Goal: Book appointment/travel/reservation

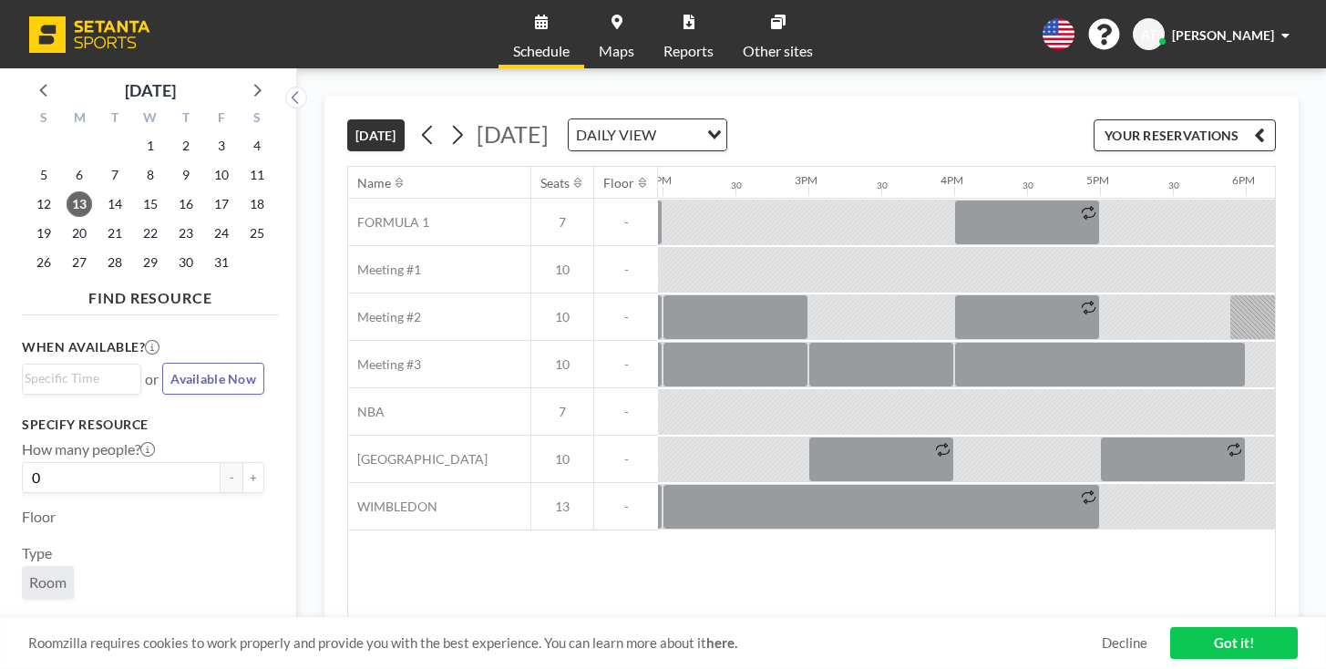
scroll to position [0, 2096]
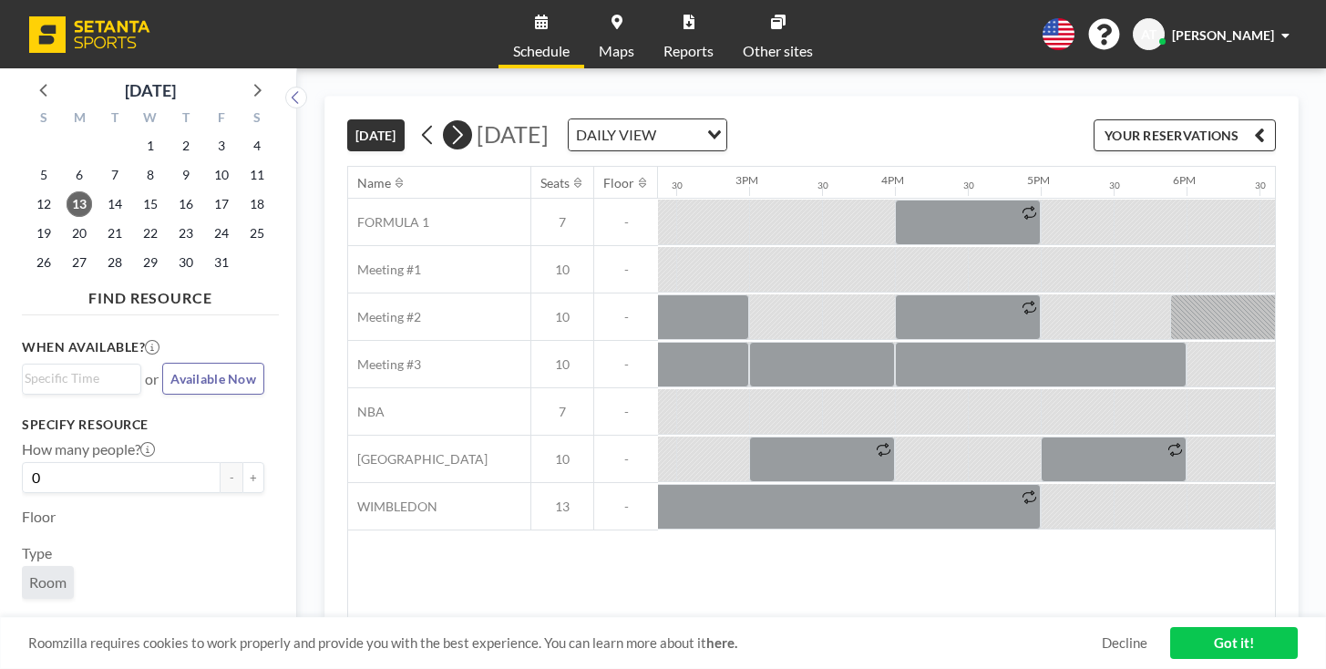
click at [453, 126] on icon at bounding box center [458, 135] width 10 height 19
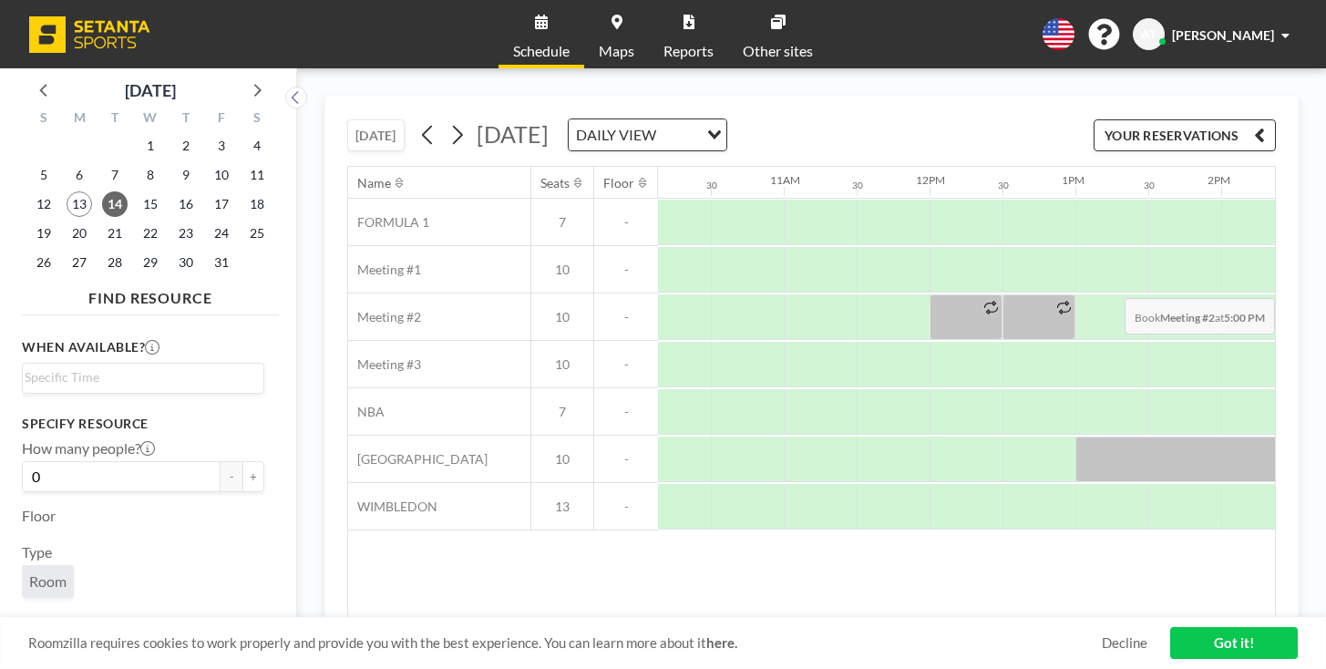
scroll to position [0, 1489]
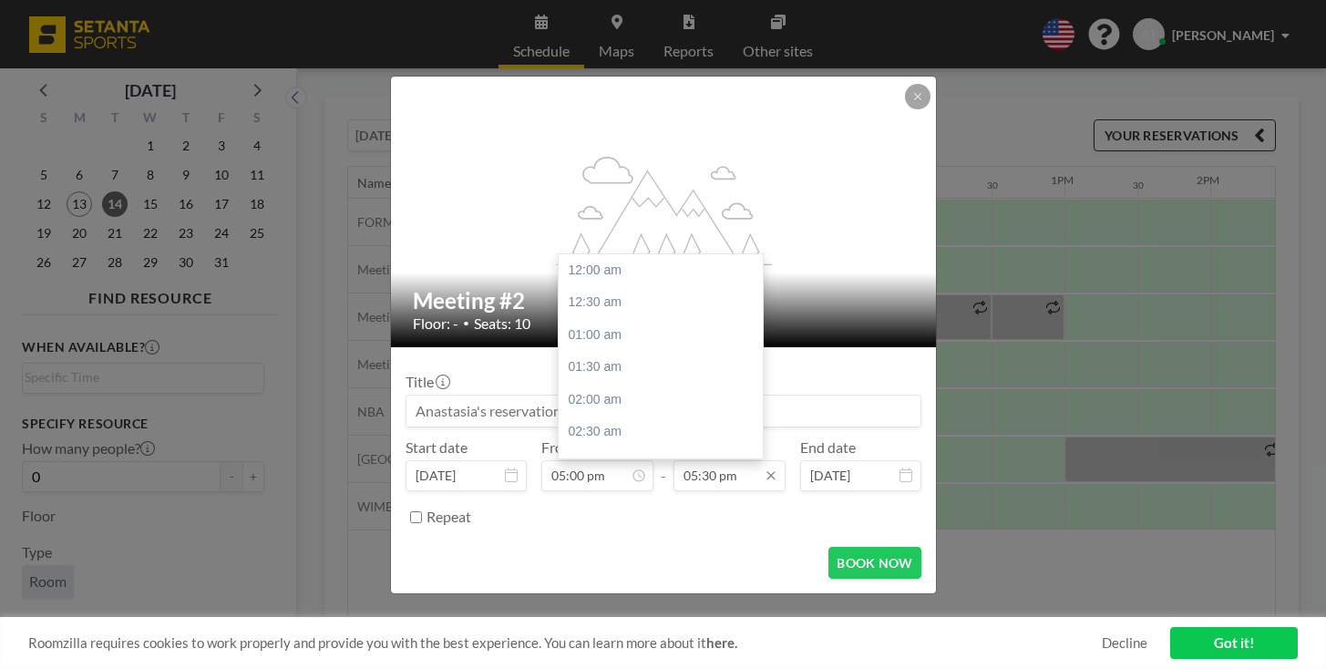
scroll to position [1018, 0]
click at [725, 460] on input "05:30 pm" at bounding box center [730, 475] width 112 height 31
click at [655, 404] on div "06:00 pm" at bounding box center [661, 420] width 204 height 33
type input "06:00 pm"
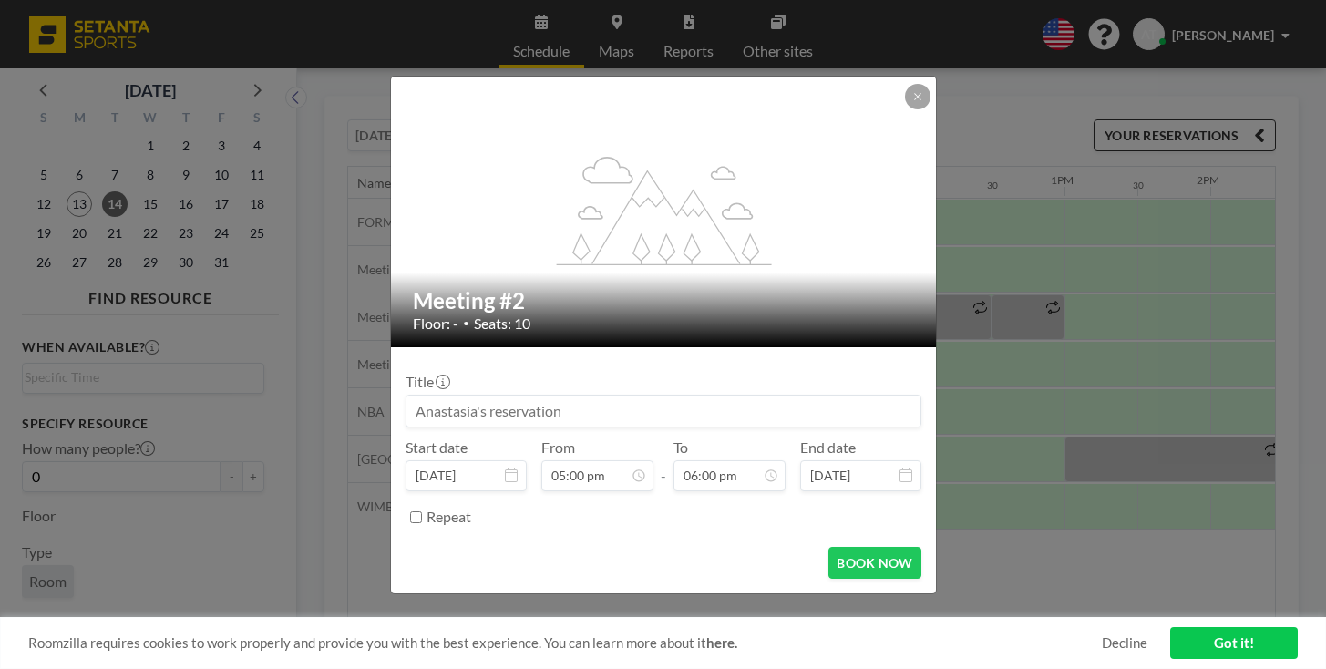
scroll to position [1047, 0]
click at [829, 547] on button "BOOK NOW" at bounding box center [875, 563] width 92 height 32
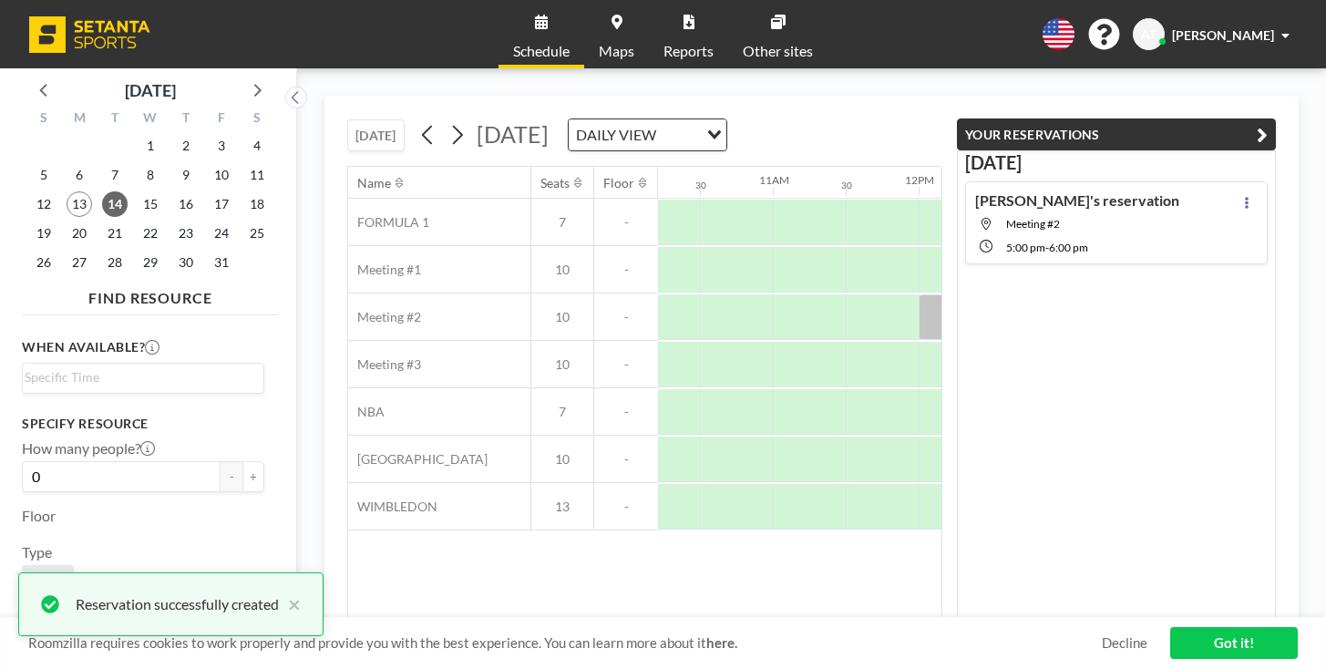
click at [1197, 646] on link "Got it!" at bounding box center [1234, 643] width 128 height 32
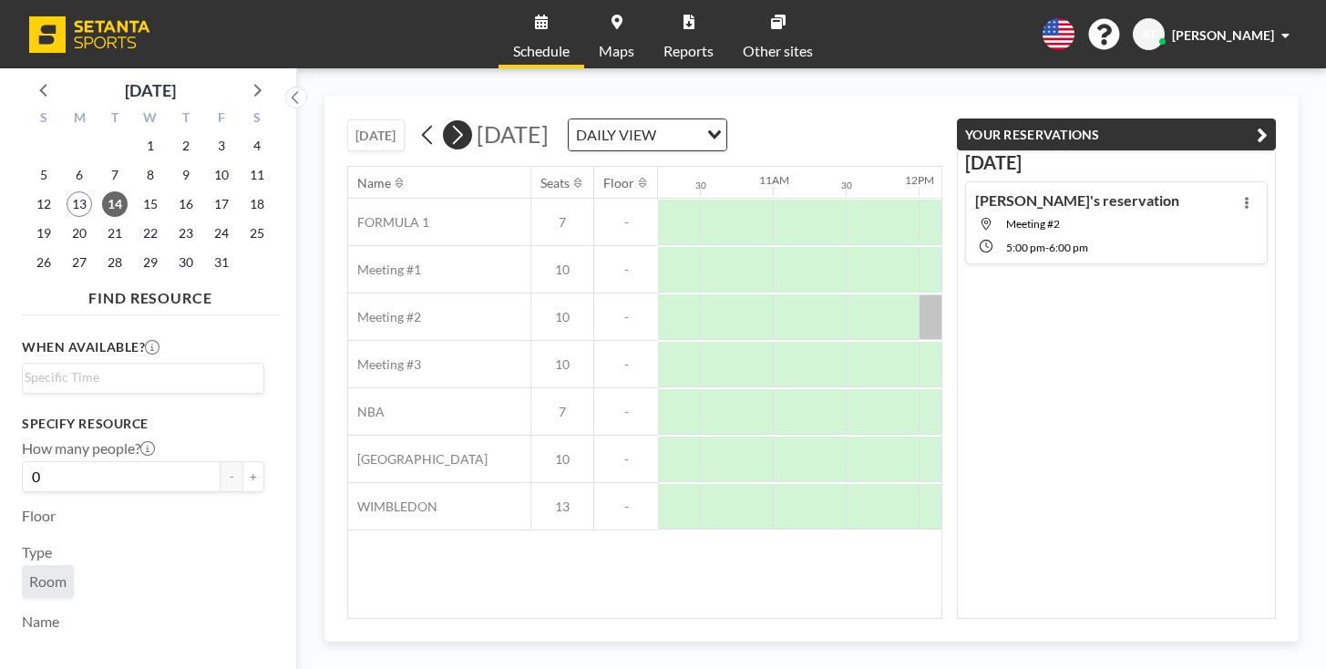
click at [443, 120] on button at bounding box center [457, 134] width 29 height 29
click at [1172, 181] on div "[PERSON_NAME]'s reservation Meeting #2 5:00 PM - 6:00 PM" at bounding box center [1116, 222] width 303 height 83
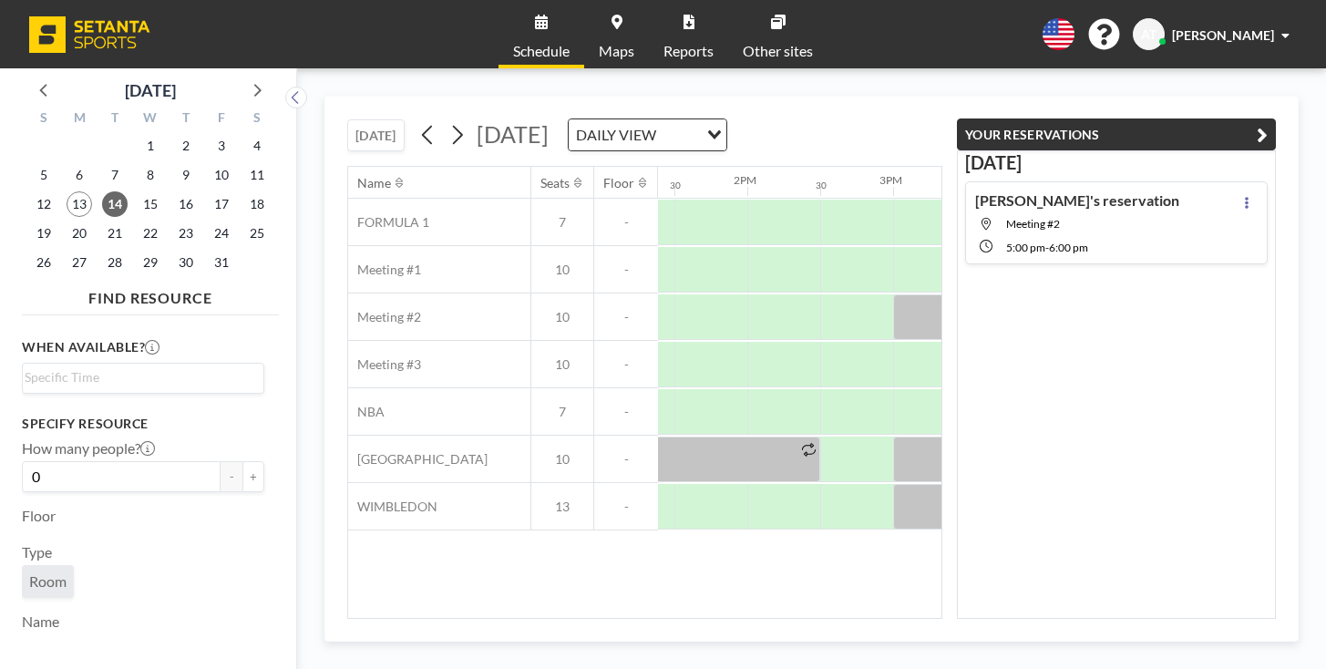
scroll to position [0, 1955]
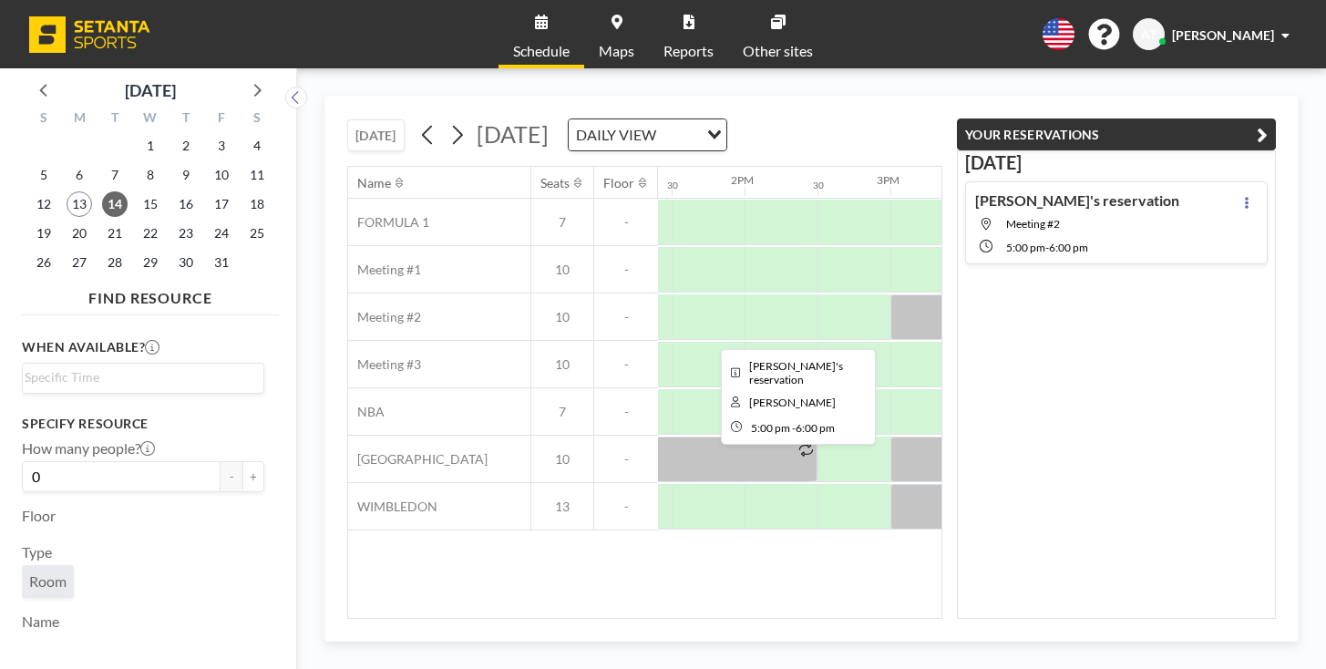
click at [1182, 294] on div at bounding box center [1255, 317] width 146 height 46
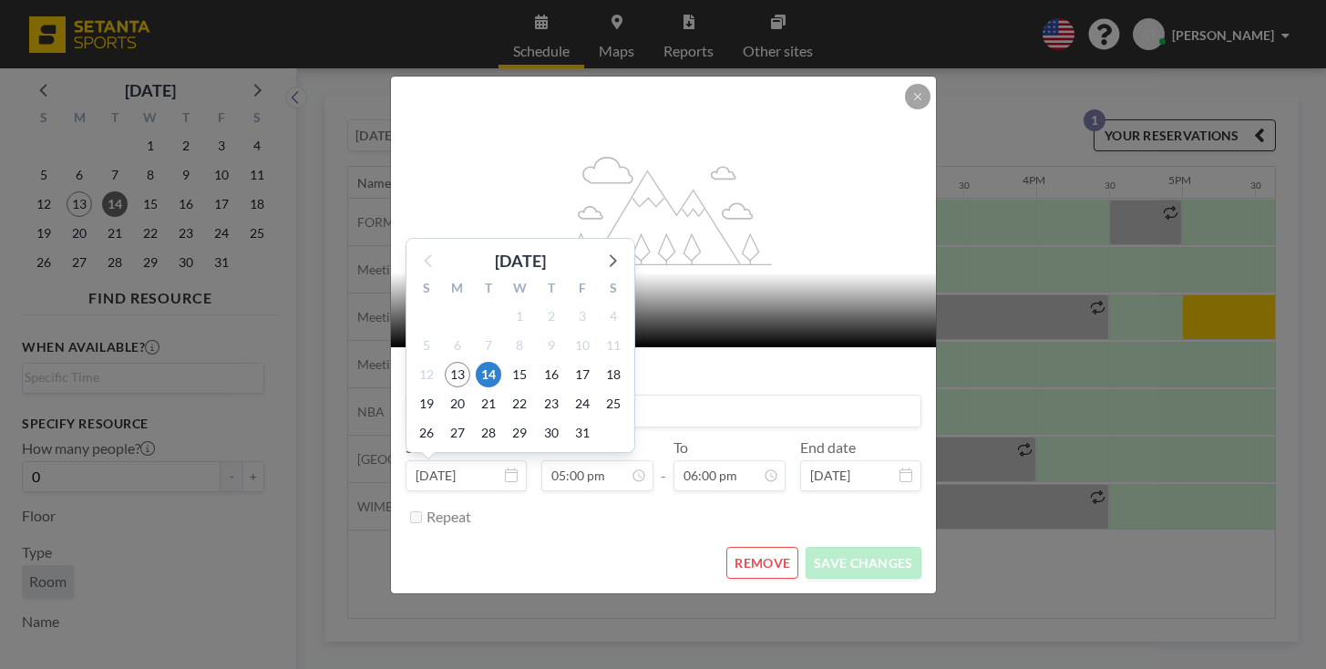
click at [525, 460] on input "[DATE]" at bounding box center [466, 475] width 121 height 31
click at [532, 362] on span "15" at bounding box center [520, 375] width 26 height 26
type input "[DATE]"
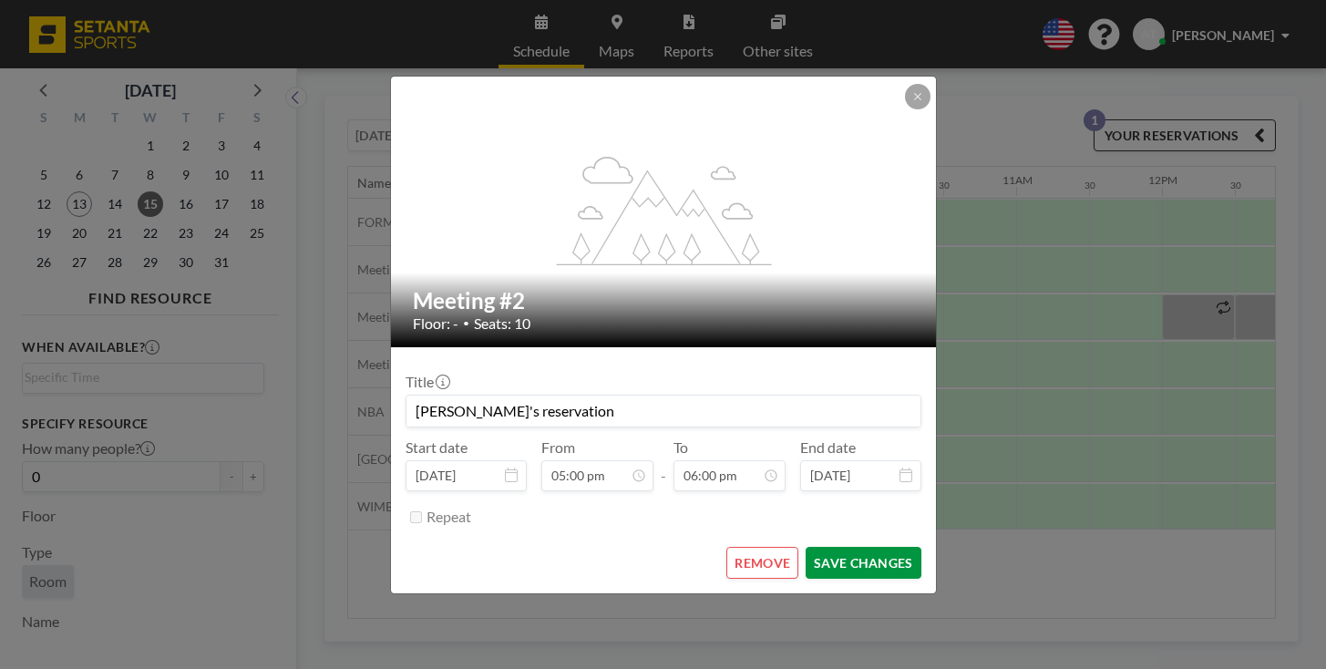
click at [812, 547] on button "SAVE CHANGES" at bounding box center [863, 563] width 115 height 32
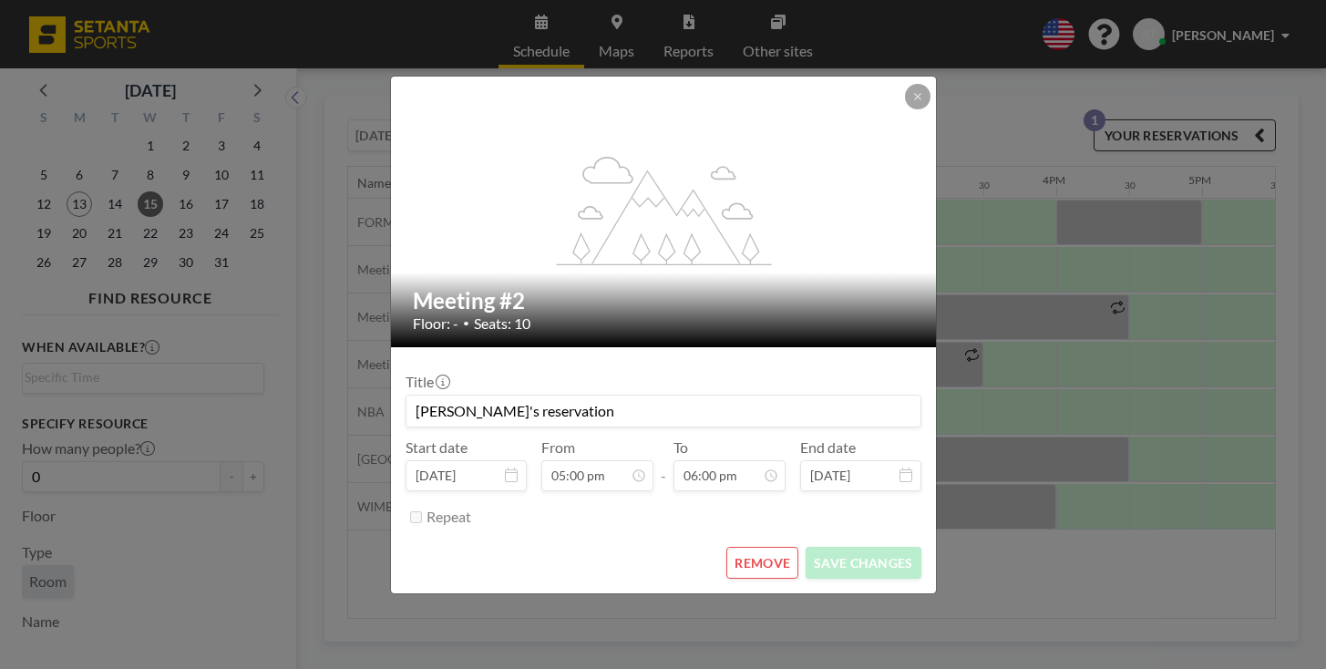
scroll to position [0, 1955]
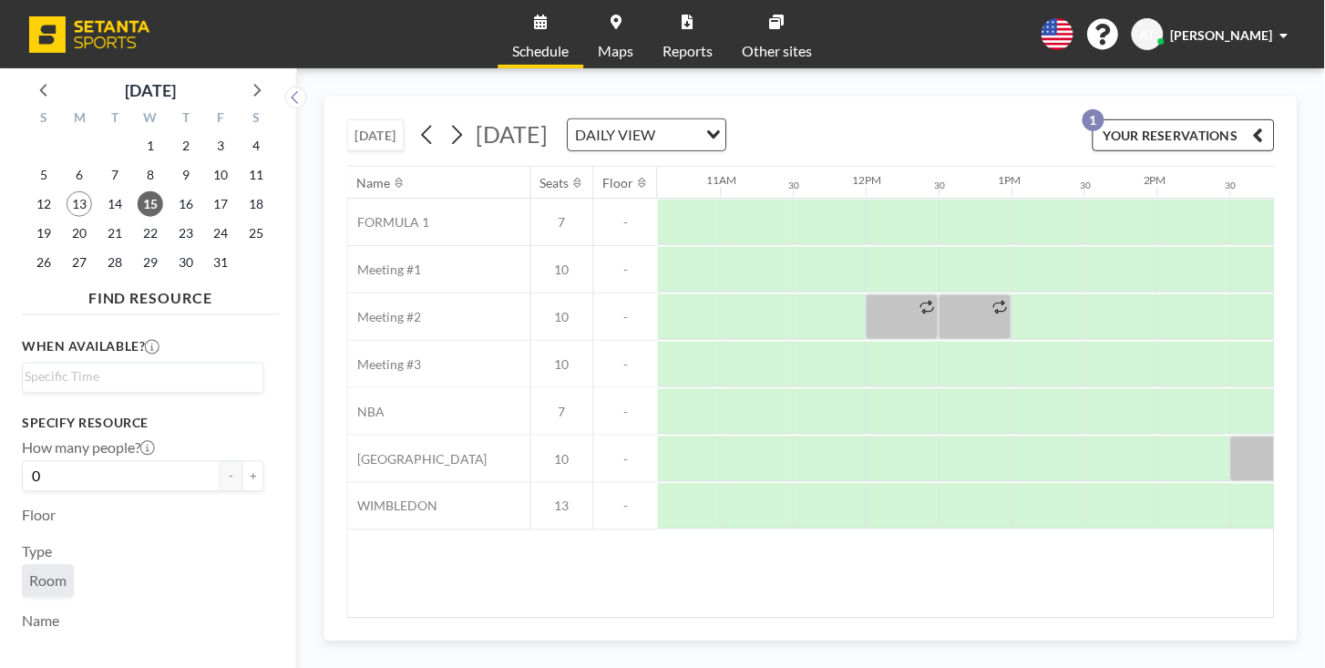
scroll to position [0, 1539]
